Goal: Information Seeking & Learning: Learn about a topic

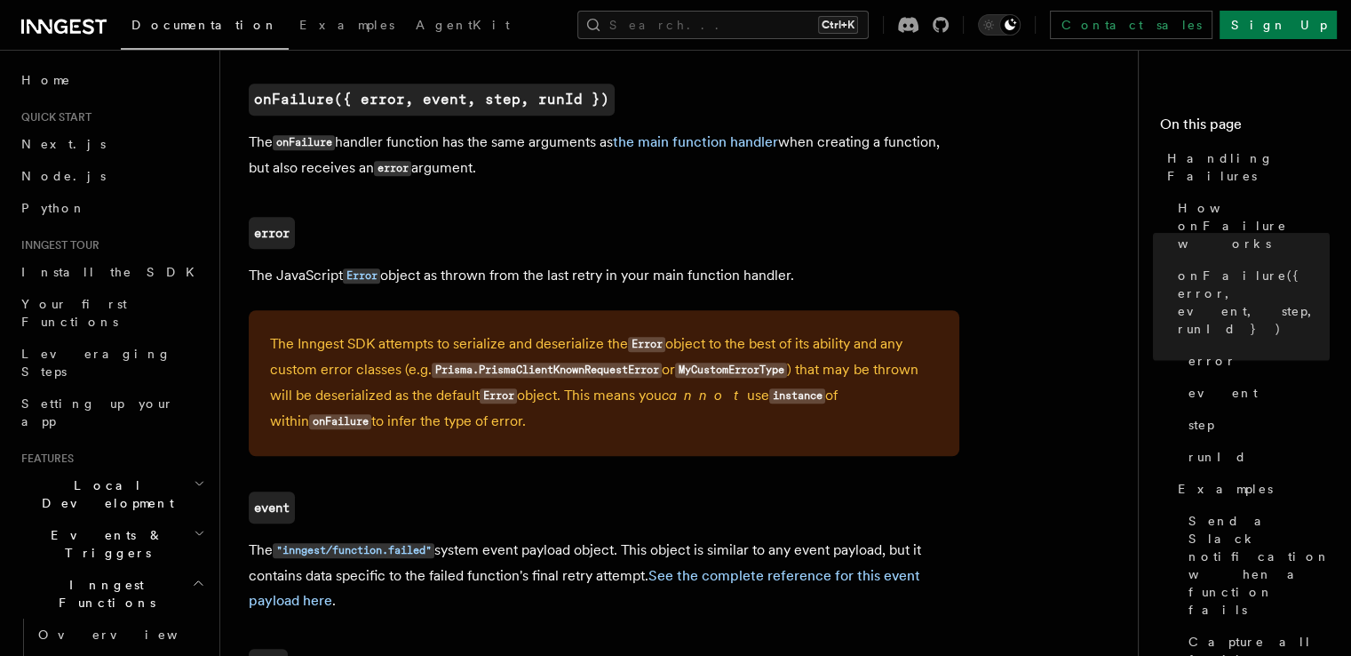
scroll to position [825, 0]
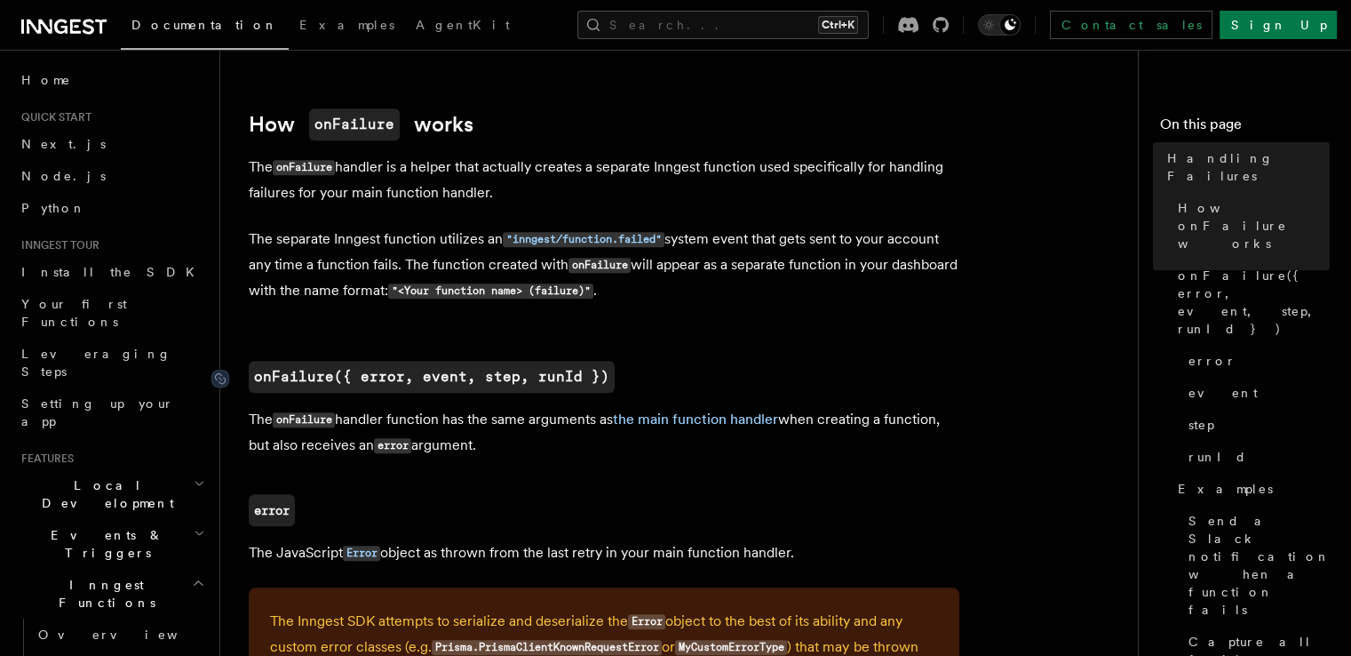
click at [334, 366] on code "onFailure({ error, event, step, runId })" at bounding box center [432, 377] width 366 height 32
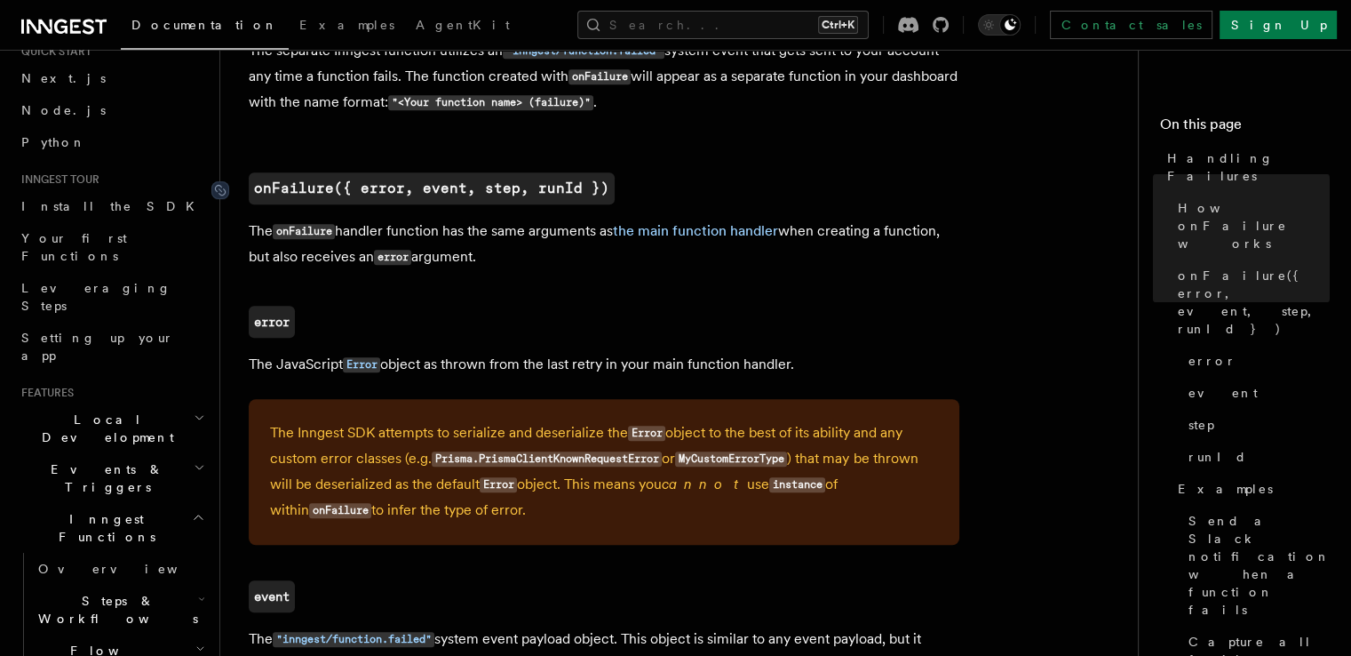
scroll to position [355, 0]
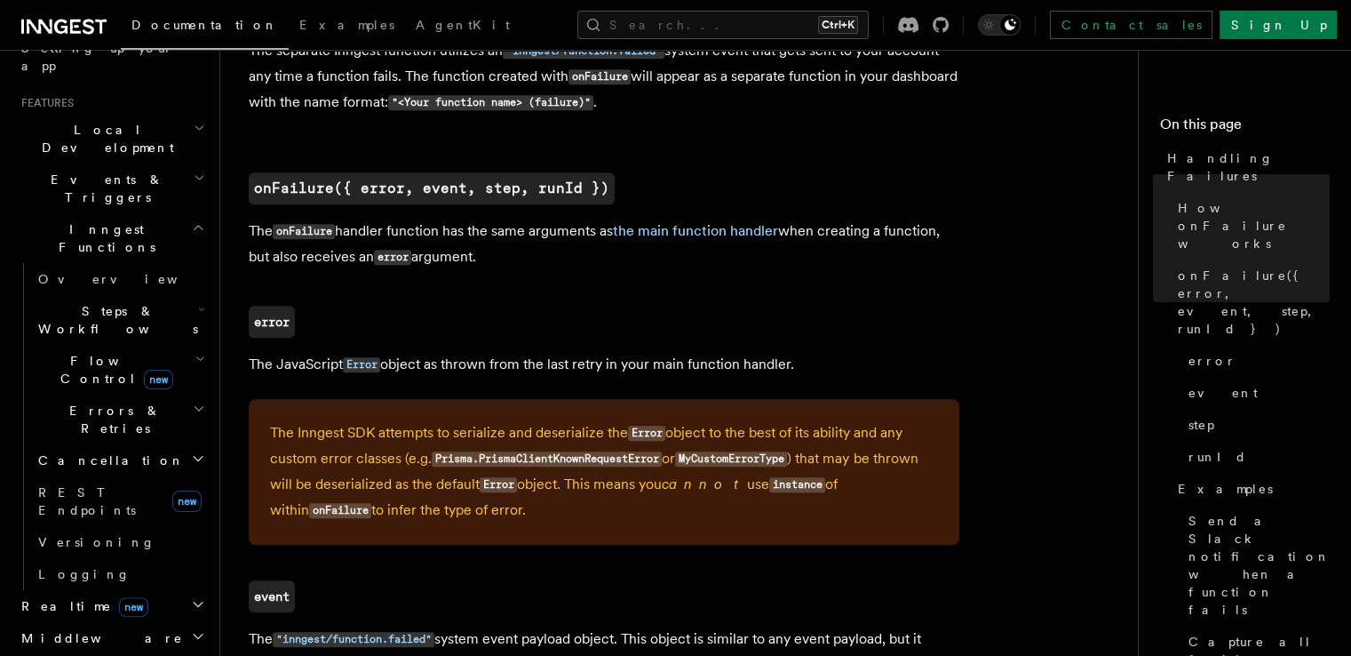
click at [89, 302] on span "Steps & Workflows" at bounding box center [114, 320] width 167 height 36
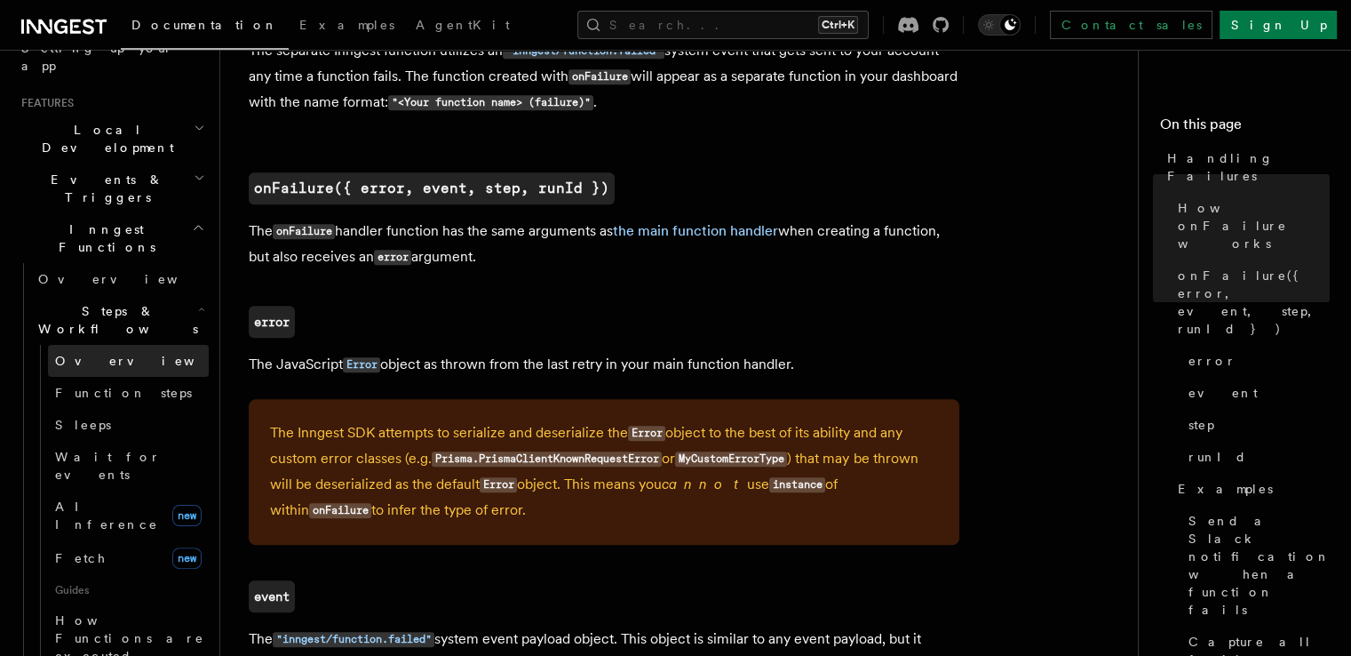
click at [92, 354] on span "Overview" at bounding box center [146, 361] width 183 height 14
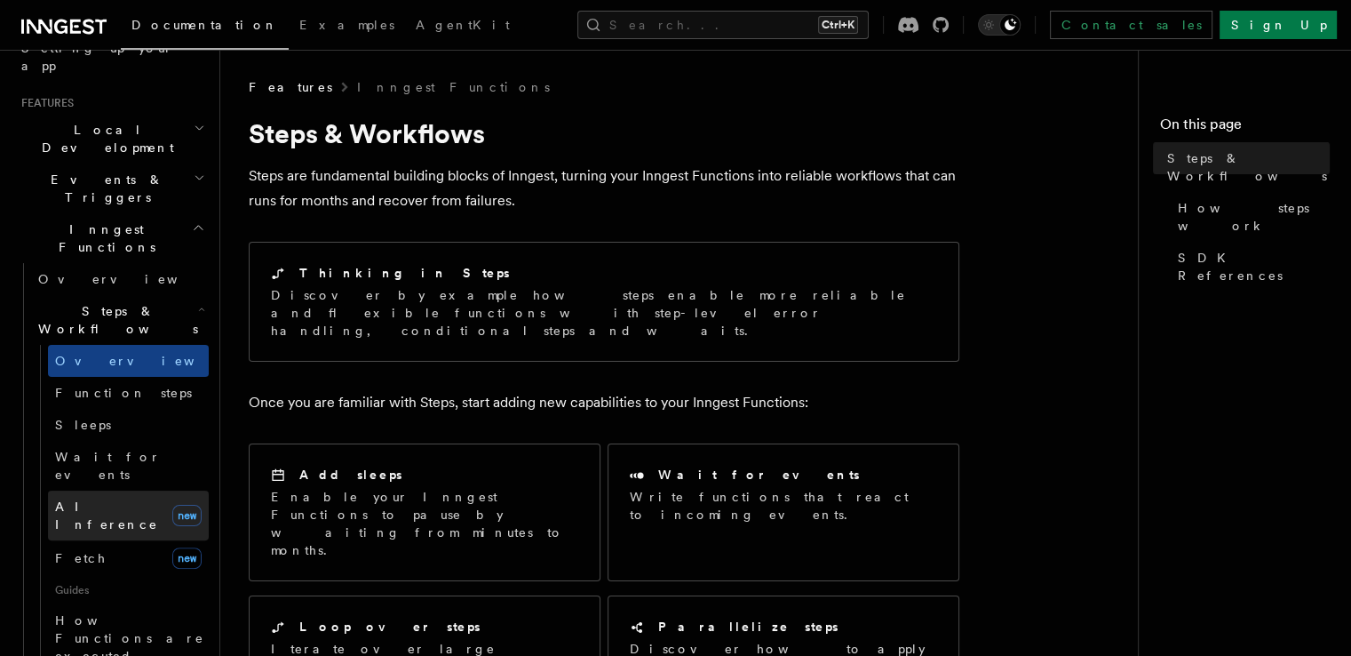
click at [84, 499] on span "AI Inference" at bounding box center [106, 515] width 103 height 32
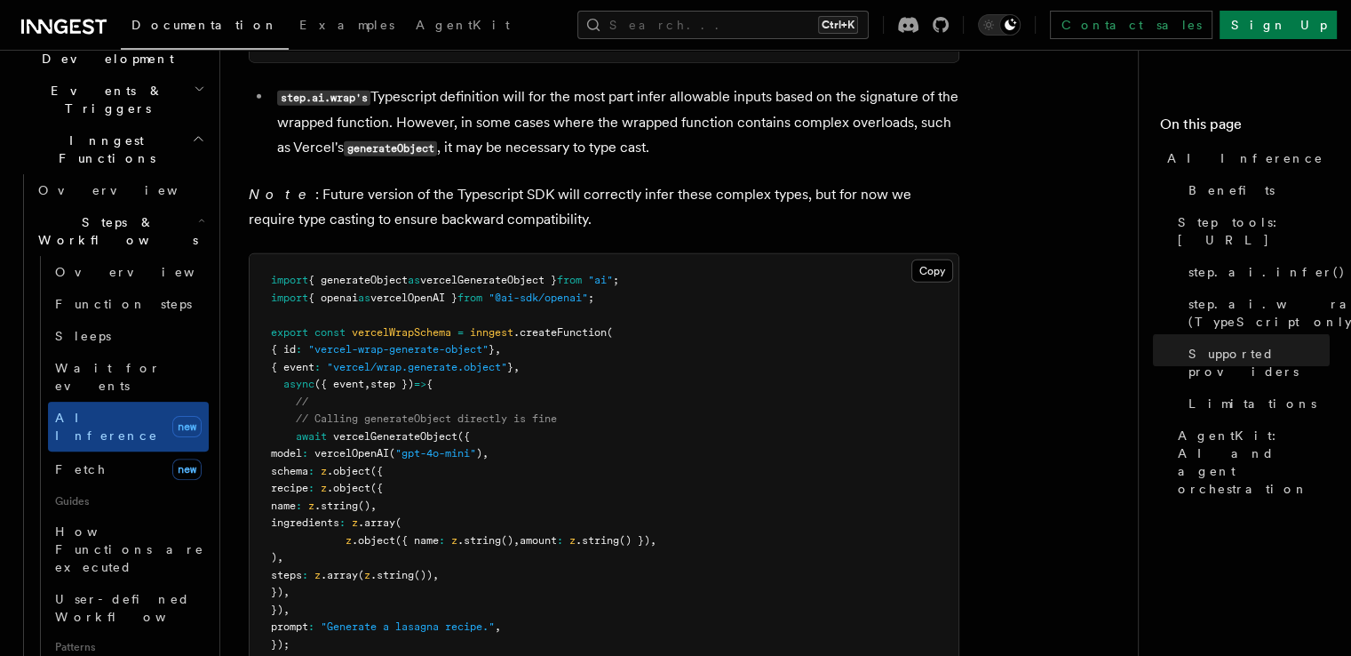
scroll to position [4397, 0]
